Goal: Information Seeking & Learning: Learn about a topic

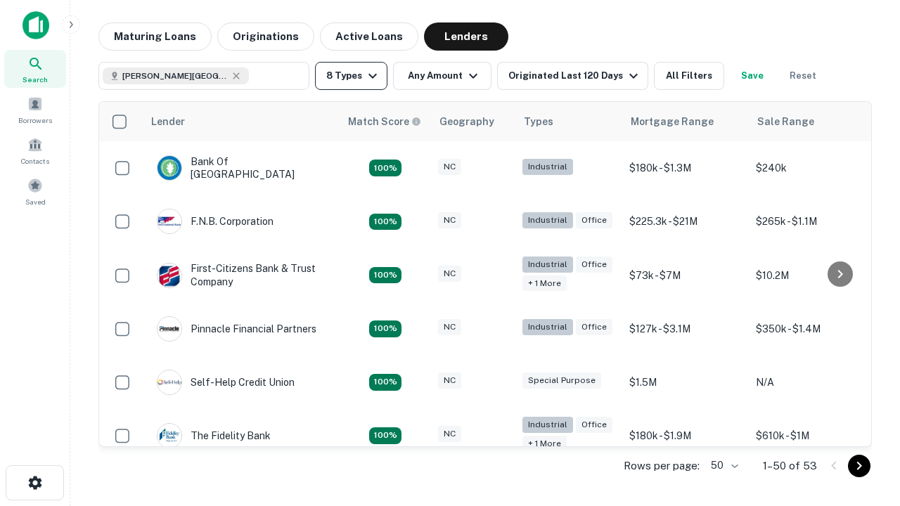
click at [351, 76] on button "8 Types" at bounding box center [351, 76] width 72 height 28
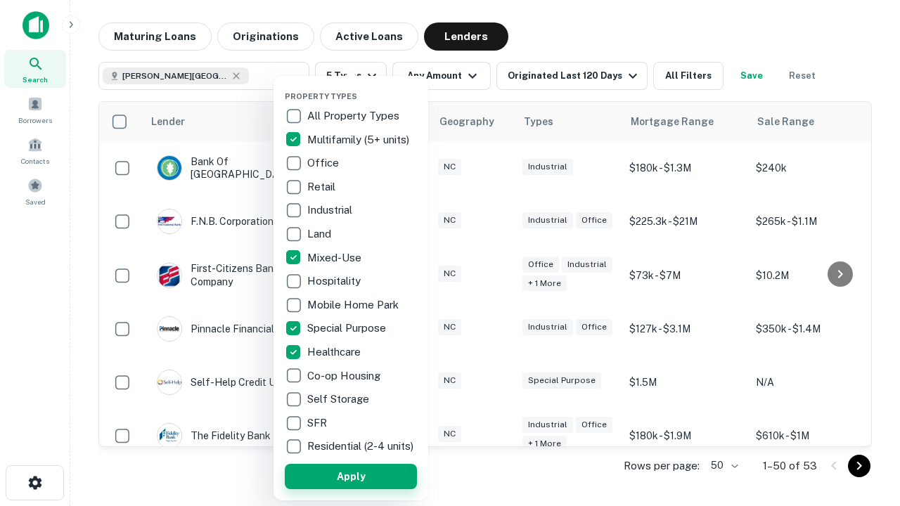
click at [351, 476] on button "Apply" at bounding box center [351, 476] width 132 height 25
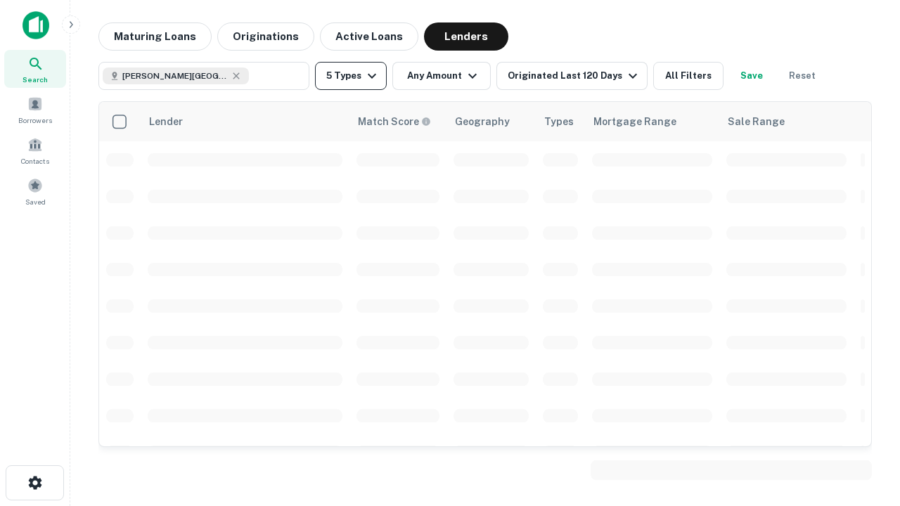
click at [351, 76] on button "5 Types" at bounding box center [351, 76] width 72 height 28
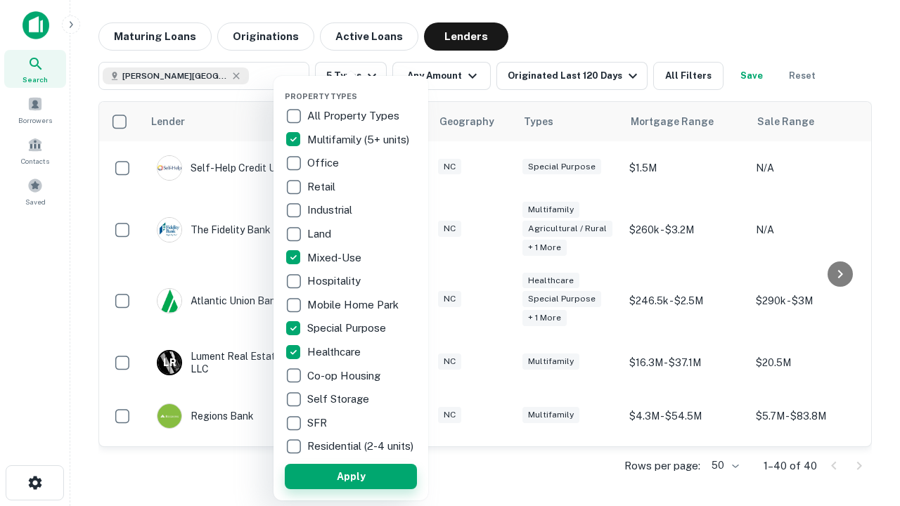
click at [376, 476] on button "Apply" at bounding box center [351, 476] width 132 height 25
